Goal: Transaction & Acquisition: Book appointment/travel/reservation

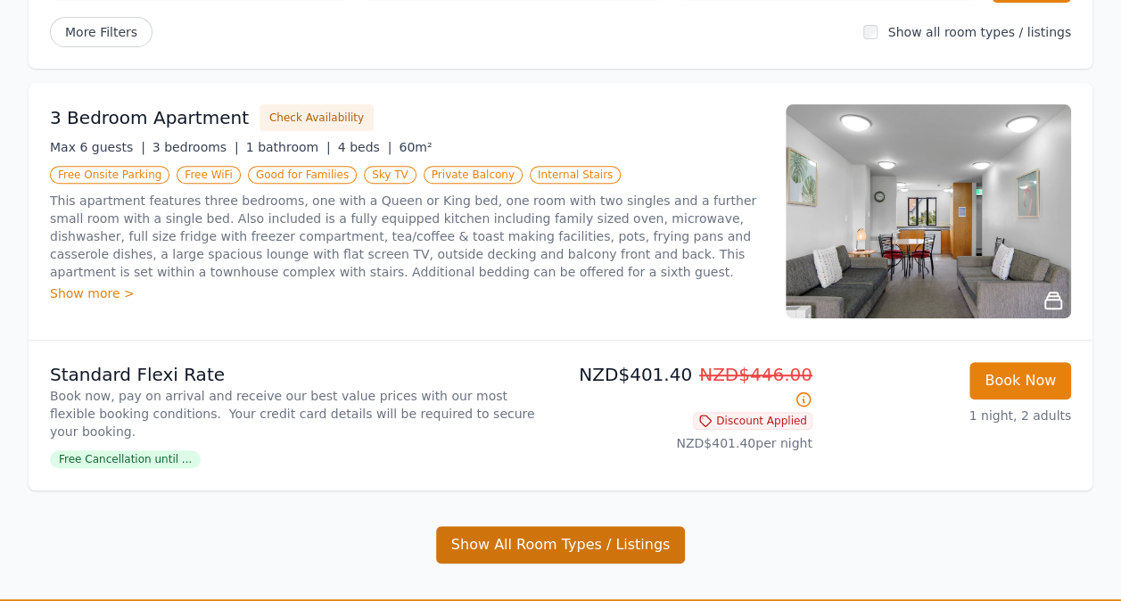
scroll to position [262, 0]
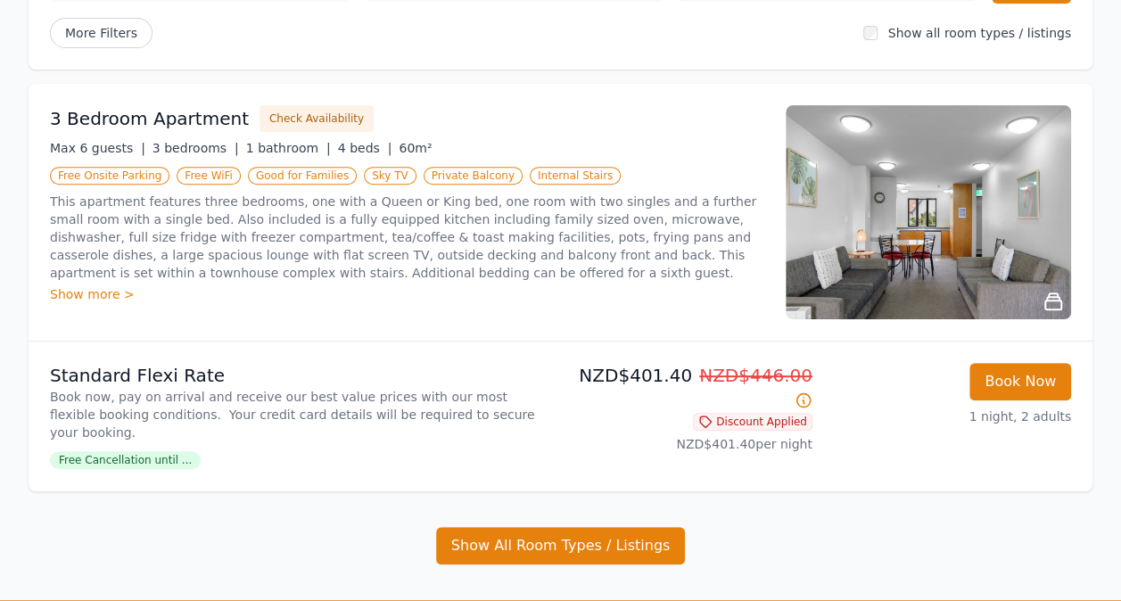
click at [564, 550] on div "Why Book Direct? Best Rate Guaranteed No Booking Fees Dismiss Dismiss [DATE] [D…" at bounding box center [560, 219] width 1121 height 763
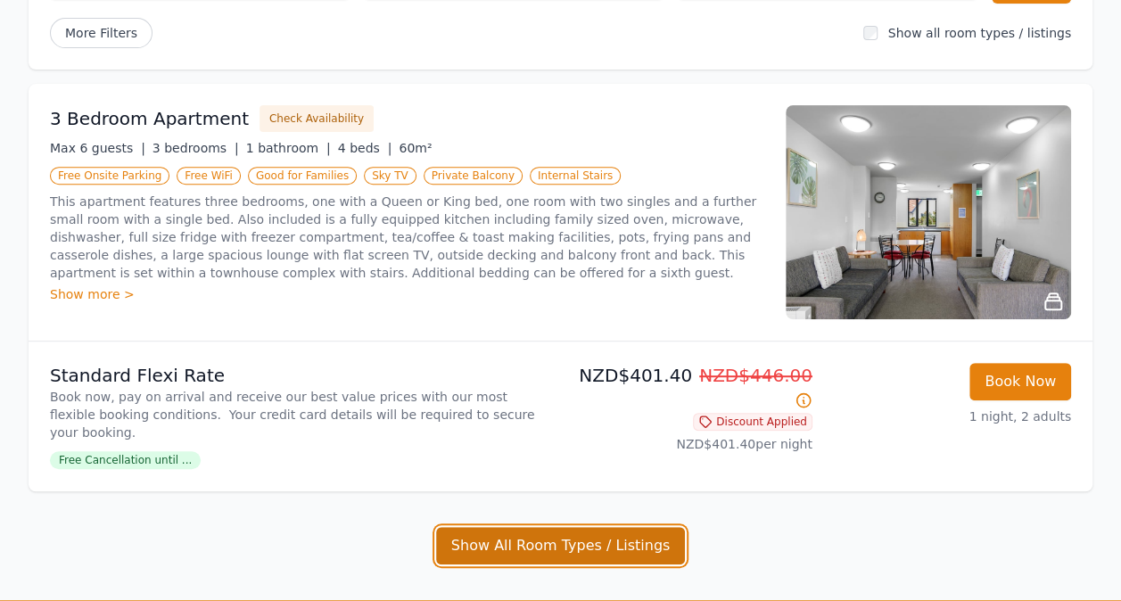
click at [565, 537] on button "Show All Room Types / Listings" at bounding box center [561, 545] width 250 height 37
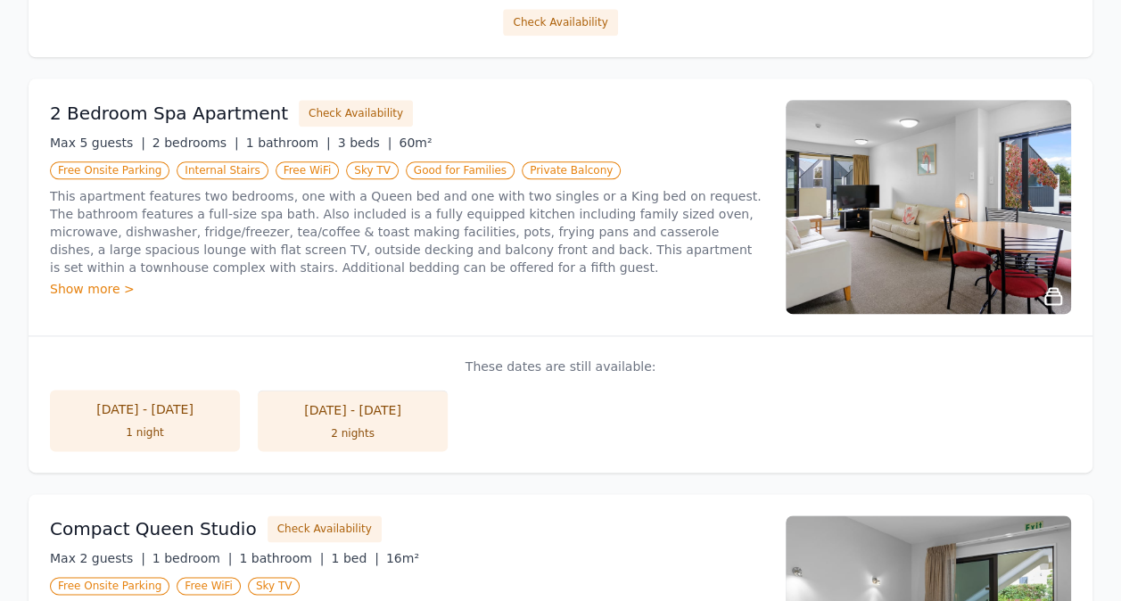
scroll to position [1076, 0]
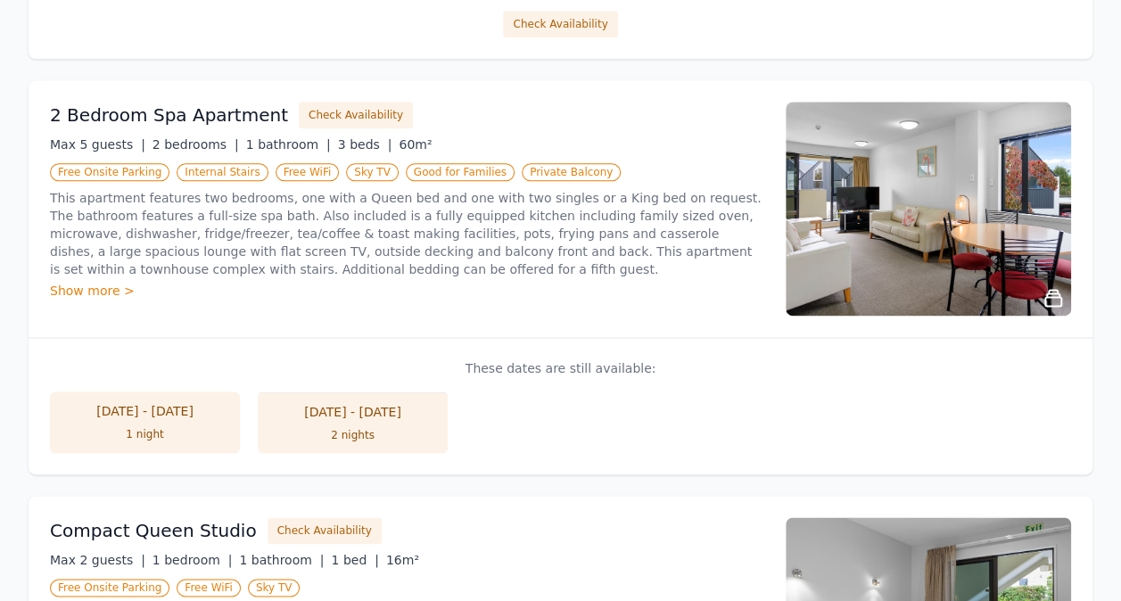
click at [328, 406] on li "[DATE] - [DATE] 2 nights" at bounding box center [353, 423] width 190 height 62
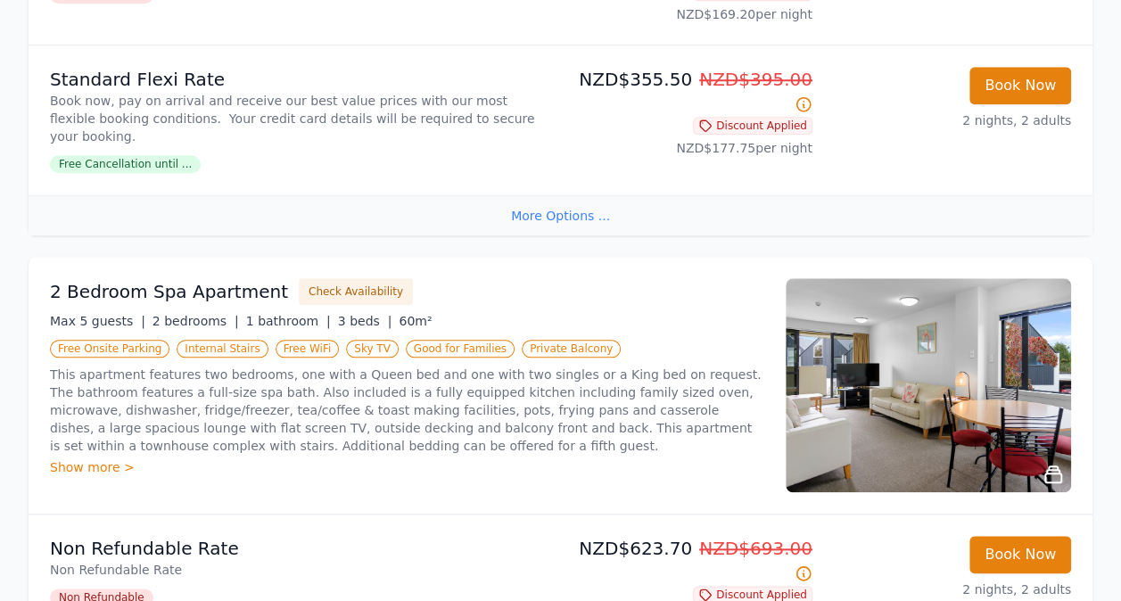
scroll to position [697, 0]
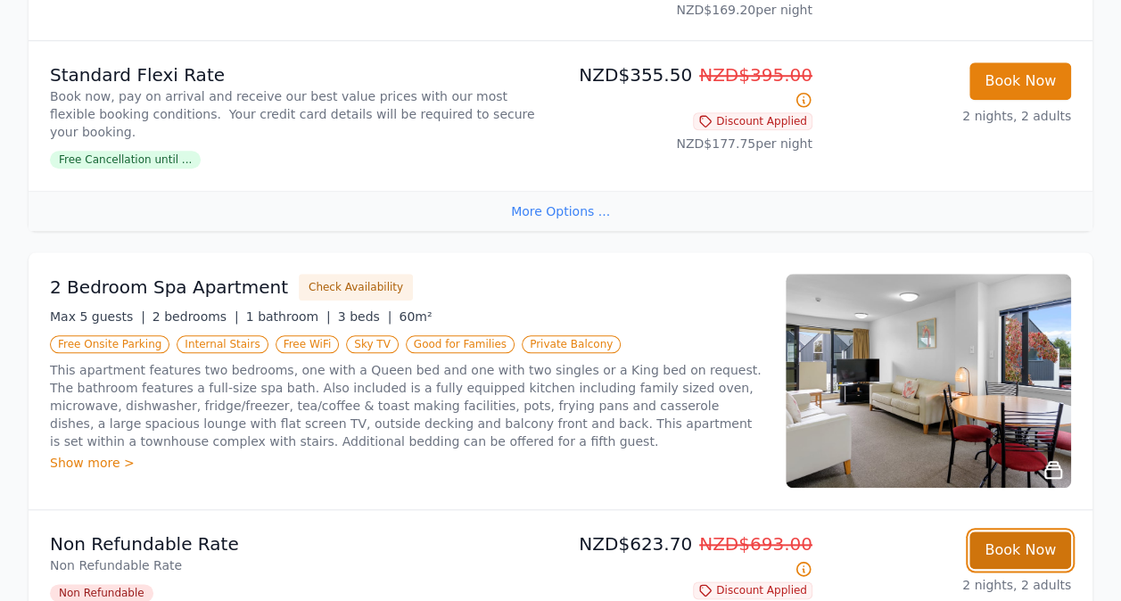
click at [1010, 532] on button "Book Now" at bounding box center [1020, 550] width 102 height 37
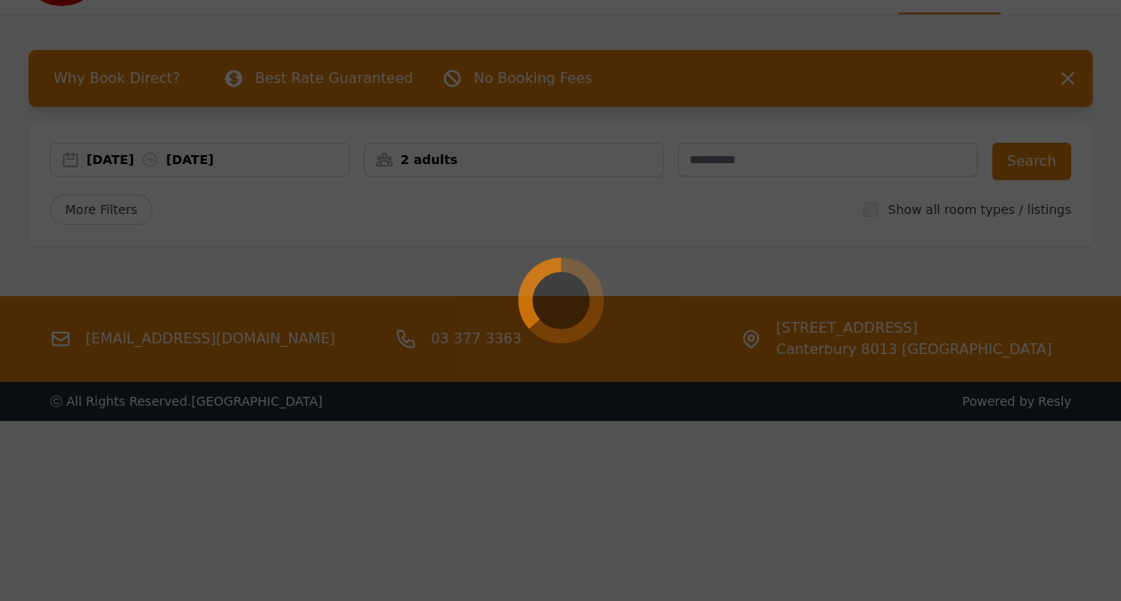
scroll to position [86, 0]
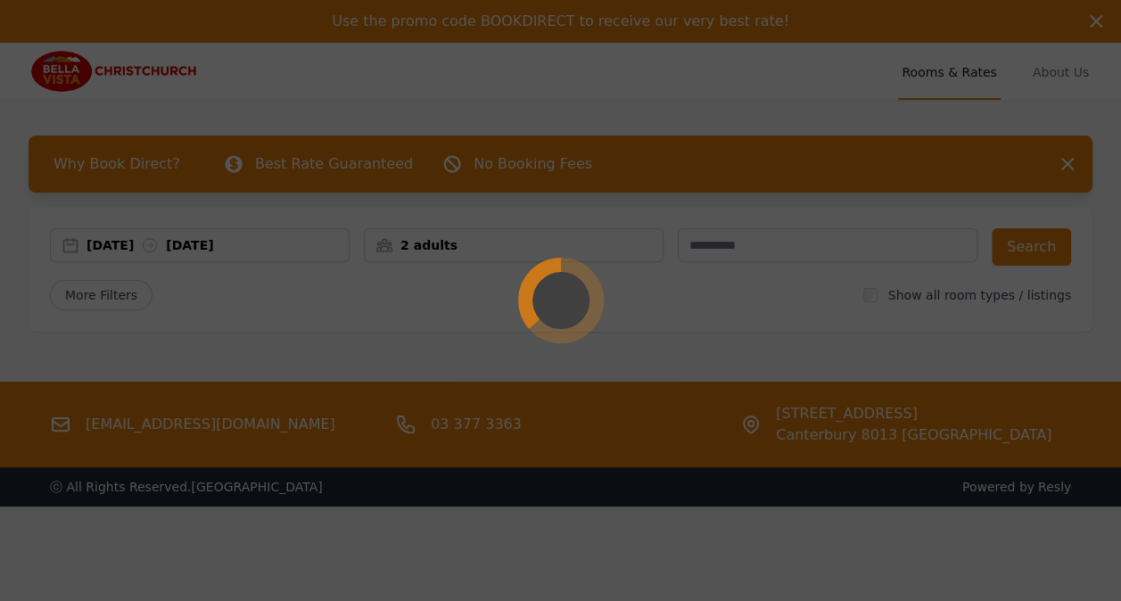
select select "**"
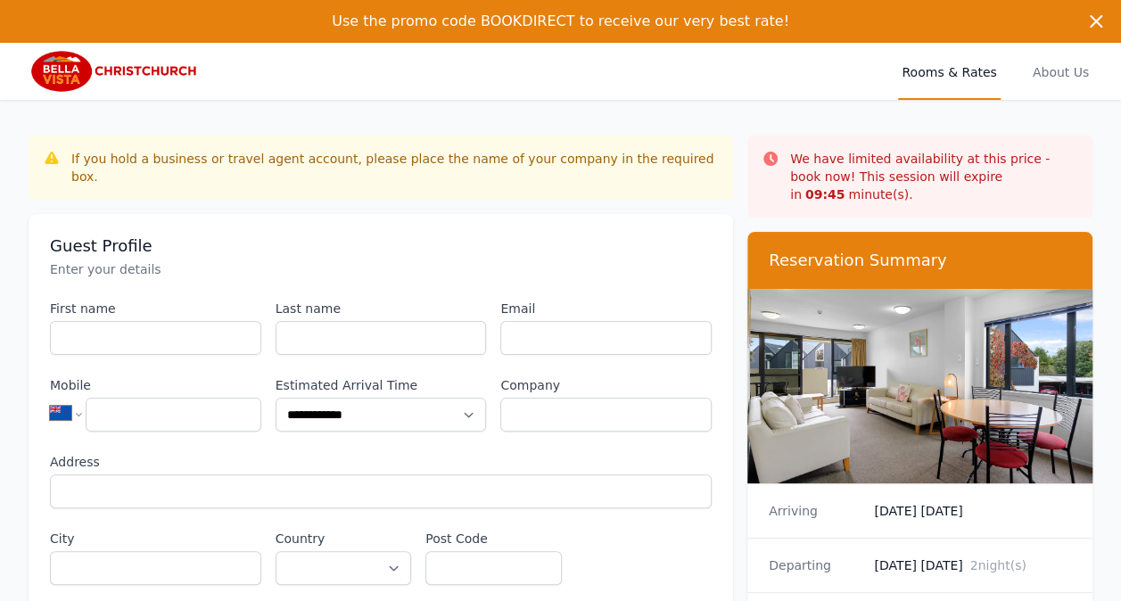
scroll to position [86, 0]
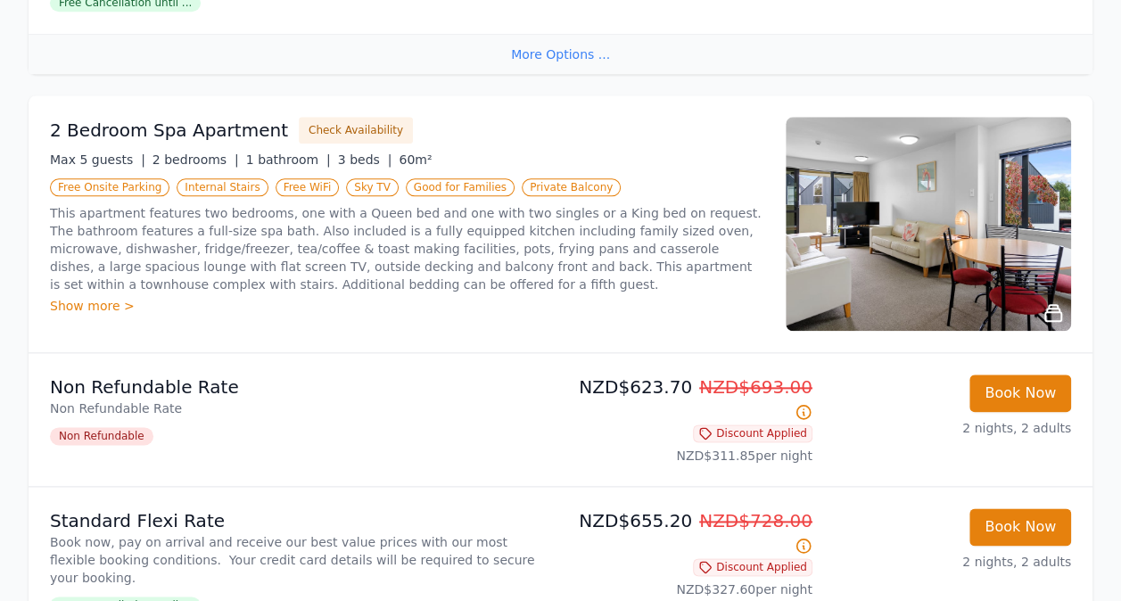
scroll to position [853, 0]
click at [682, 375] on p "NZD$623.70 NZD$693.00" at bounding box center [690, 400] width 244 height 50
drag, startPoint x: 680, startPoint y: 348, endPoint x: 583, endPoint y: 350, distance: 96.3
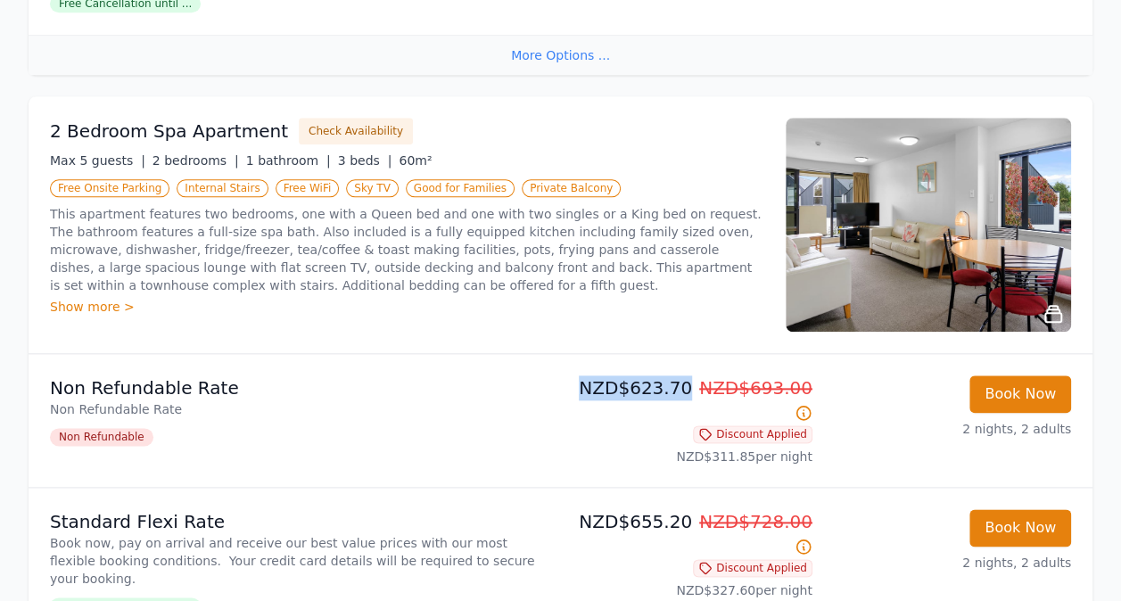
drag, startPoint x: 583, startPoint y: 350, endPoint x: 688, endPoint y: 342, distance: 105.5
click at [688, 354] on li "Non Refundable Rate Non Refundable Rate Non Refundable NZD$623.70 NZD$693.00 Di…" at bounding box center [561, 420] width 1064 height 133
click at [570, 448] on p "NZD$311.85 per night" at bounding box center [690, 457] width 244 height 18
drag, startPoint x: 613, startPoint y: 348, endPoint x: 677, endPoint y: 344, distance: 64.3
click at [677, 375] on p "NZD$623.70 NZD$693.00" at bounding box center [690, 400] width 244 height 50
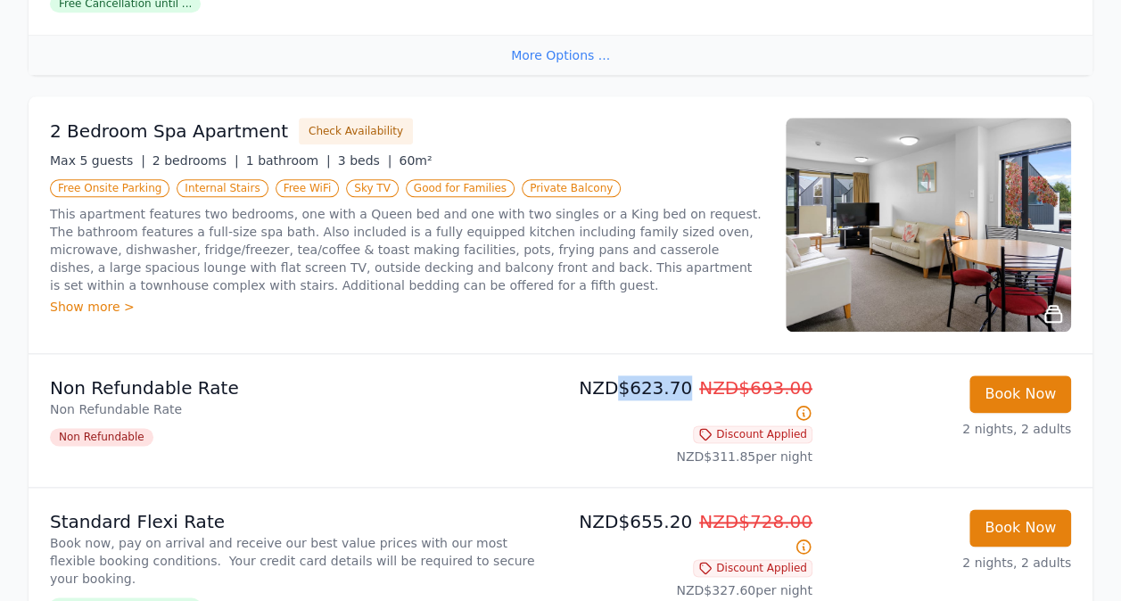
copy p "$623.70"
